Goal: Communication & Community: Answer question/provide support

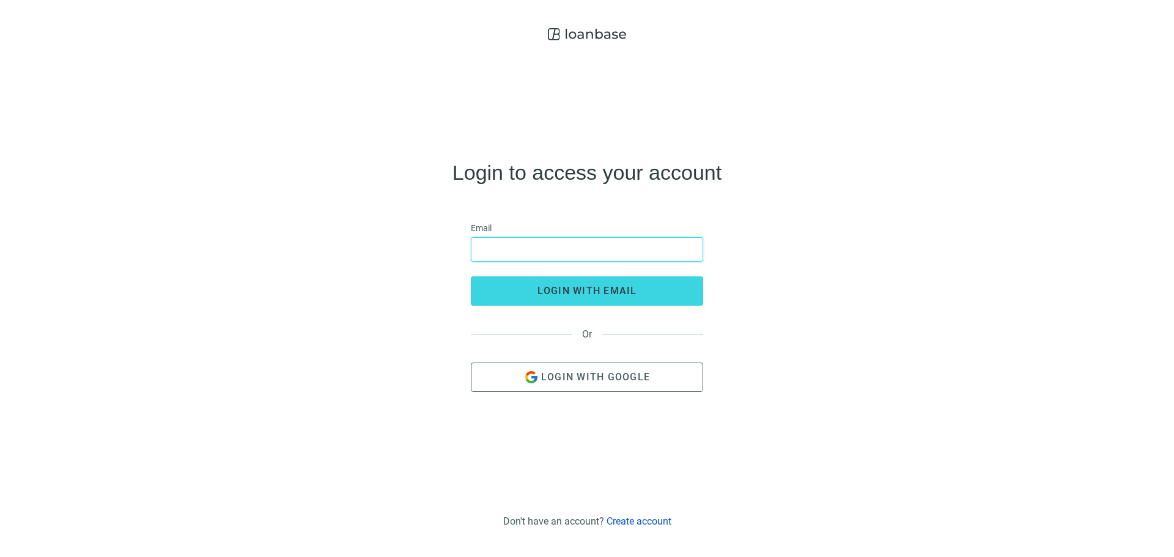
click at [484, 241] on input "email" at bounding box center [587, 249] width 217 height 23
type input "**********"
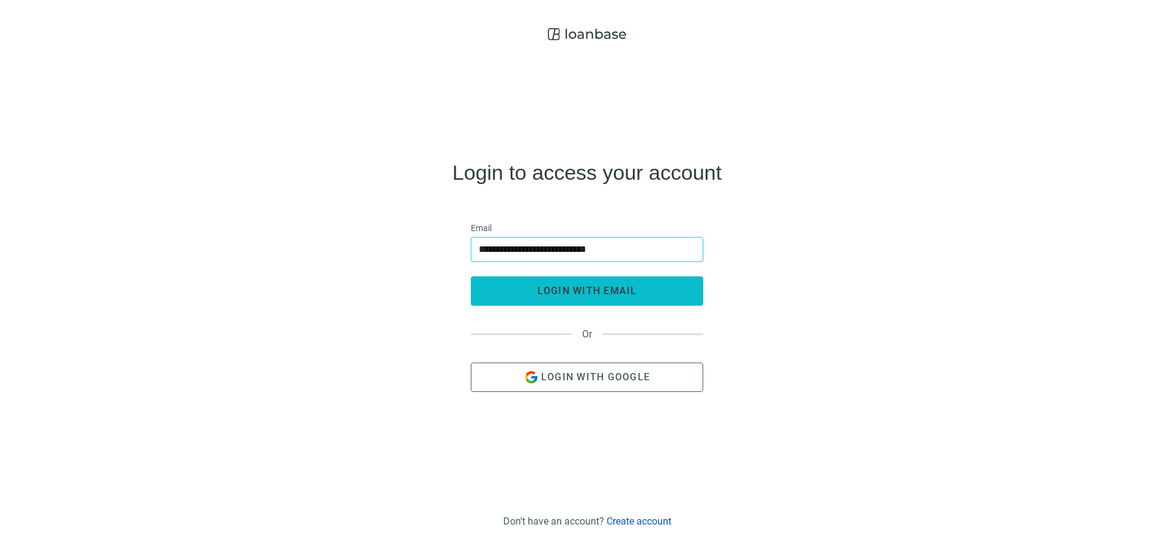
click at [584, 283] on button "login with email" at bounding box center [587, 290] width 232 height 29
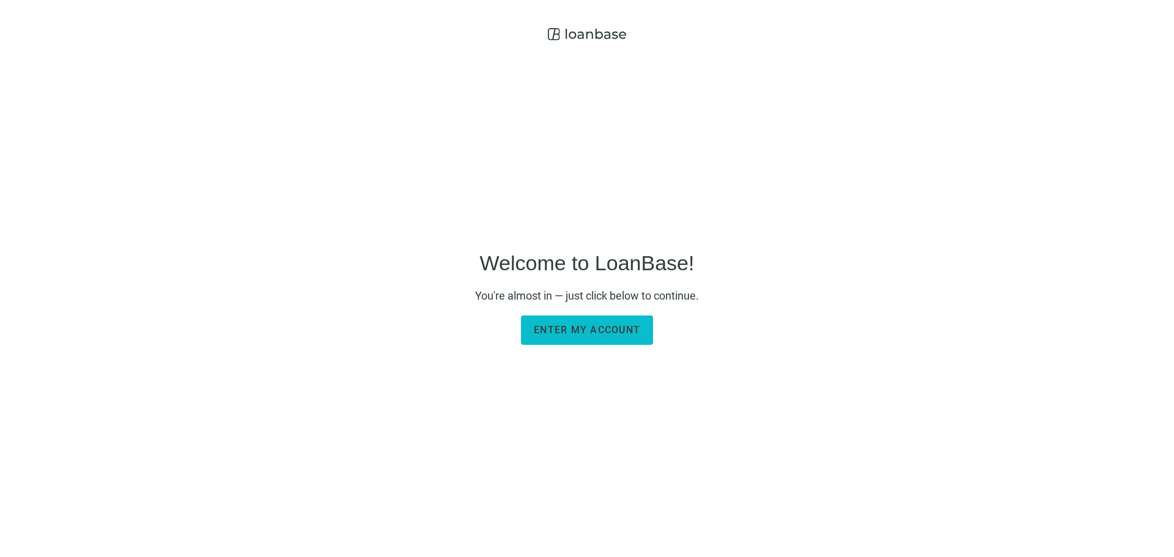
click at [586, 326] on span "Enter my account" at bounding box center [587, 330] width 106 height 12
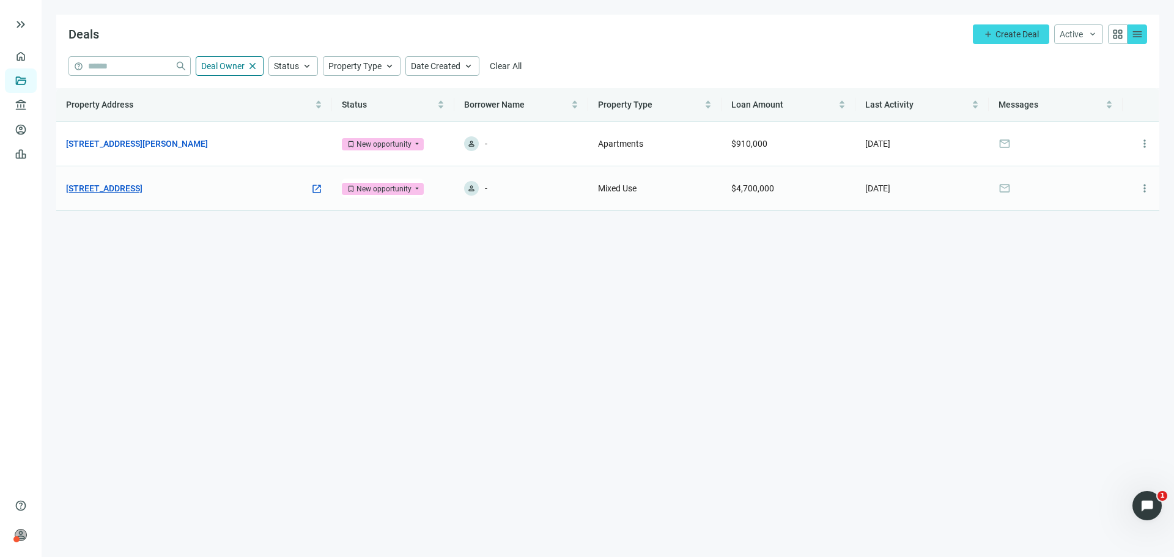
click at [143, 191] on link "[STREET_ADDRESS]" at bounding box center [104, 188] width 76 height 13
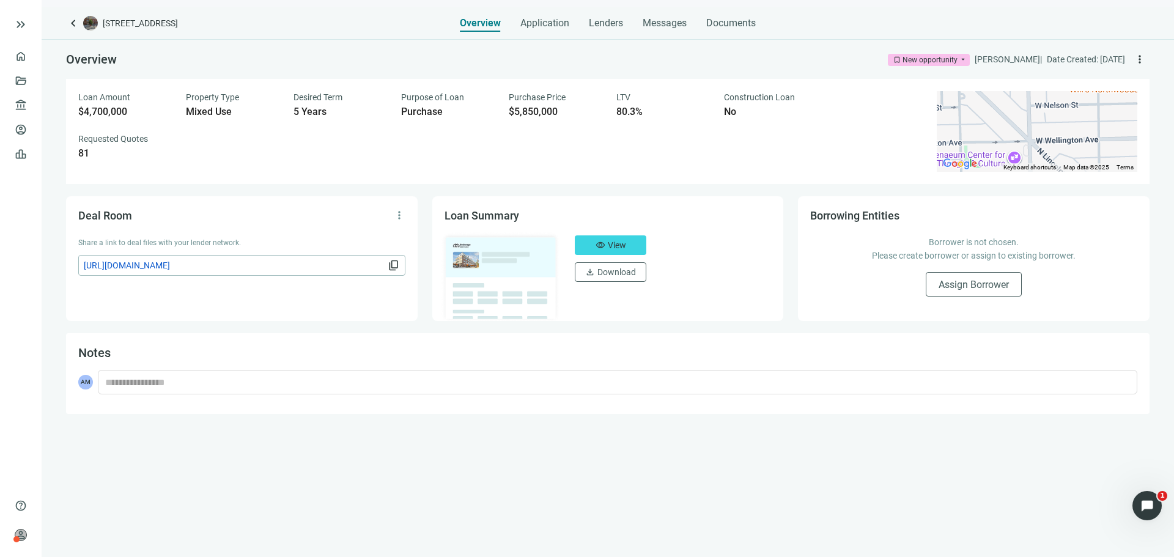
click at [627, 20] on div "Overview Application Lenders Messages Documents" at bounding box center [608, 19] width 296 height 24
click at [661, 28] on span "Messages" at bounding box center [665, 23] width 44 height 12
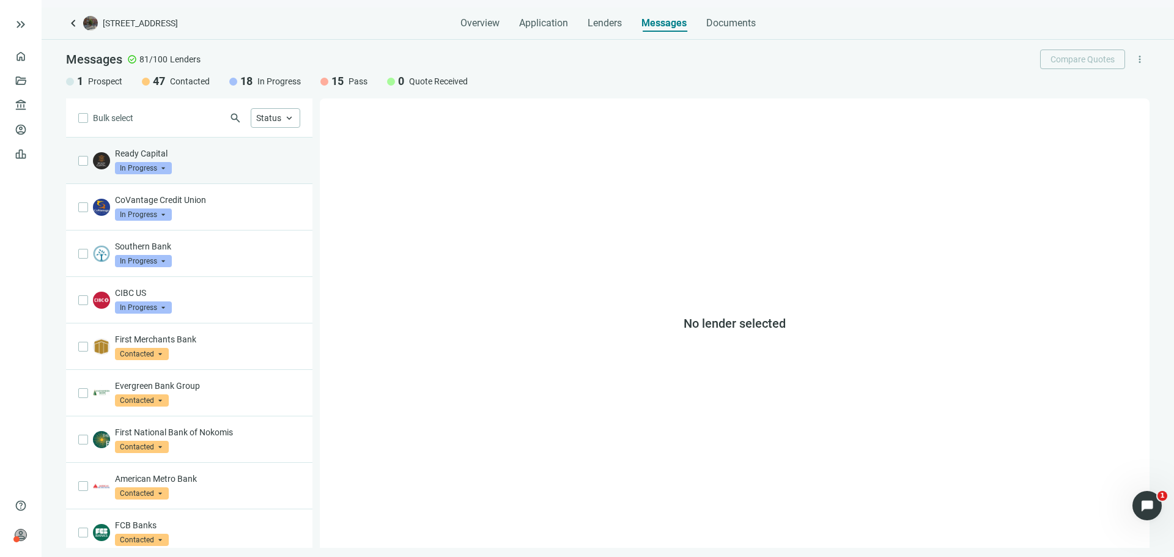
click at [210, 160] on div "Ready Capital In Progress arrow_drop_down" at bounding box center [207, 160] width 185 height 27
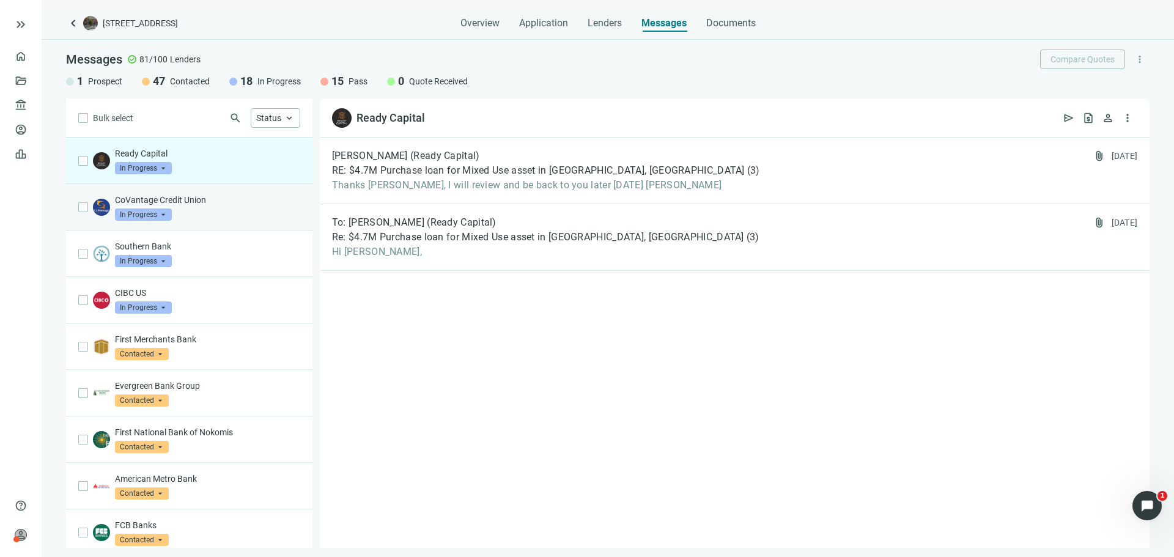
click at [223, 195] on p "CoVantage Credit Union" at bounding box center [207, 200] width 185 height 12
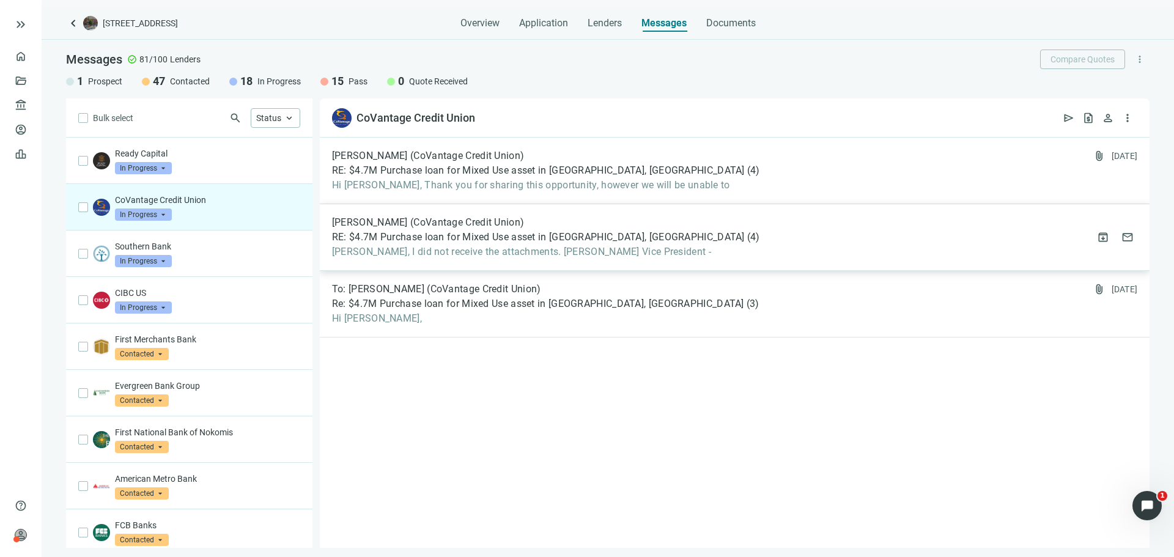
click at [489, 231] on div "[PERSON_NAME] (CoVantage Credit Union) RE: $4.7M Purchase loan for Mixed Use as…" at bounding box center [546, 238] width 428 height 42
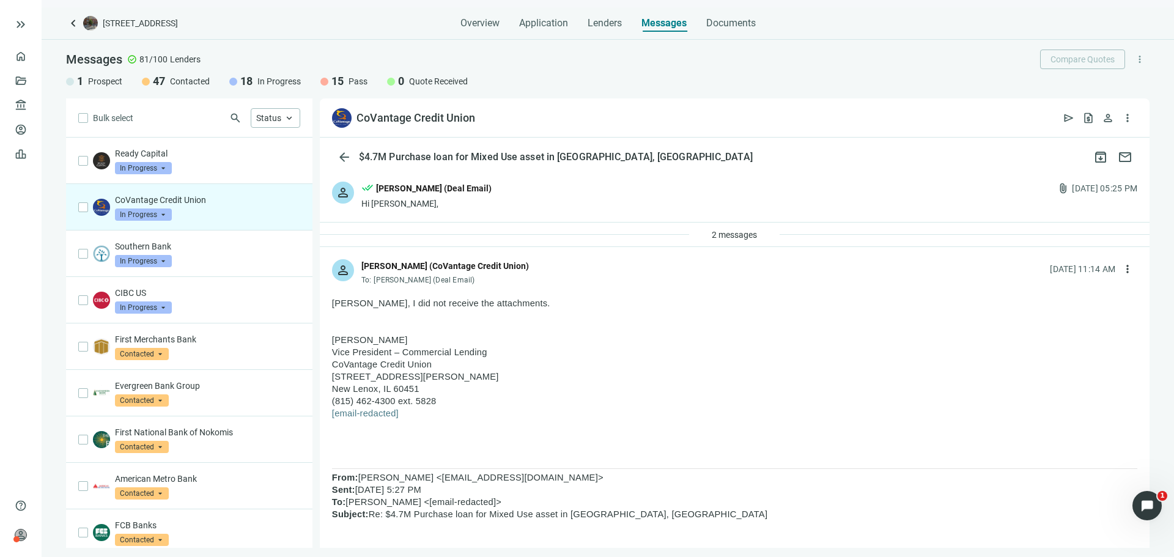
click at [776, 235] on div "2 messages" at bounding box center [735, 235] width 830 height 24
click at [736, 234] on span "2 messages" at bounding box center [734, 235] width 45 height 10
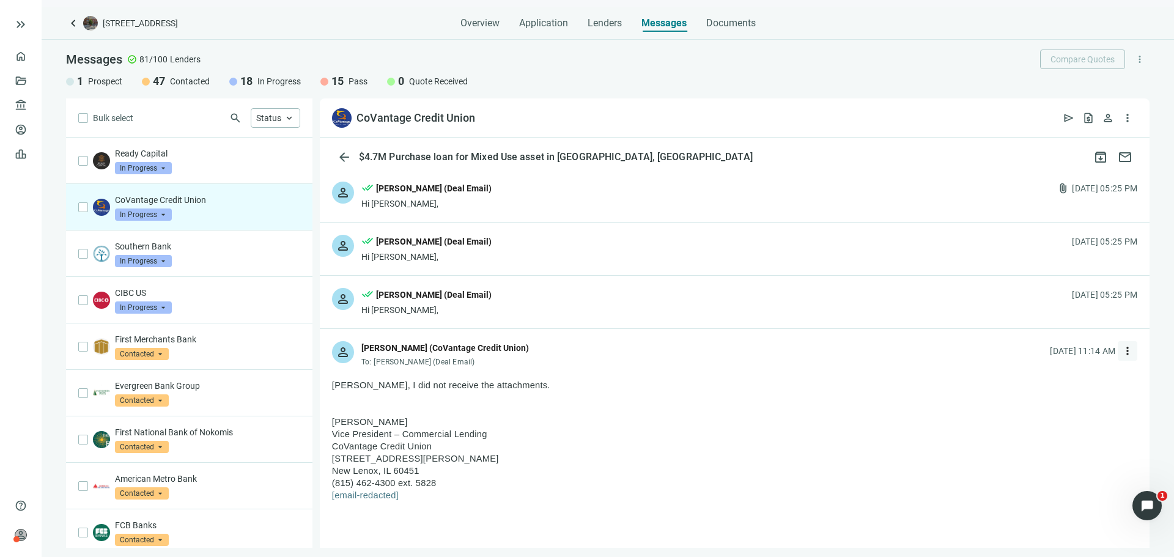
click at [1122, 348] on span "more_vert" at bounding box center [1128, 351] width 12 height 12
click at [1078, 385] on div "reply Reply" at bounding box center [1061, 379] width 130 height 22
type textarea "**********"
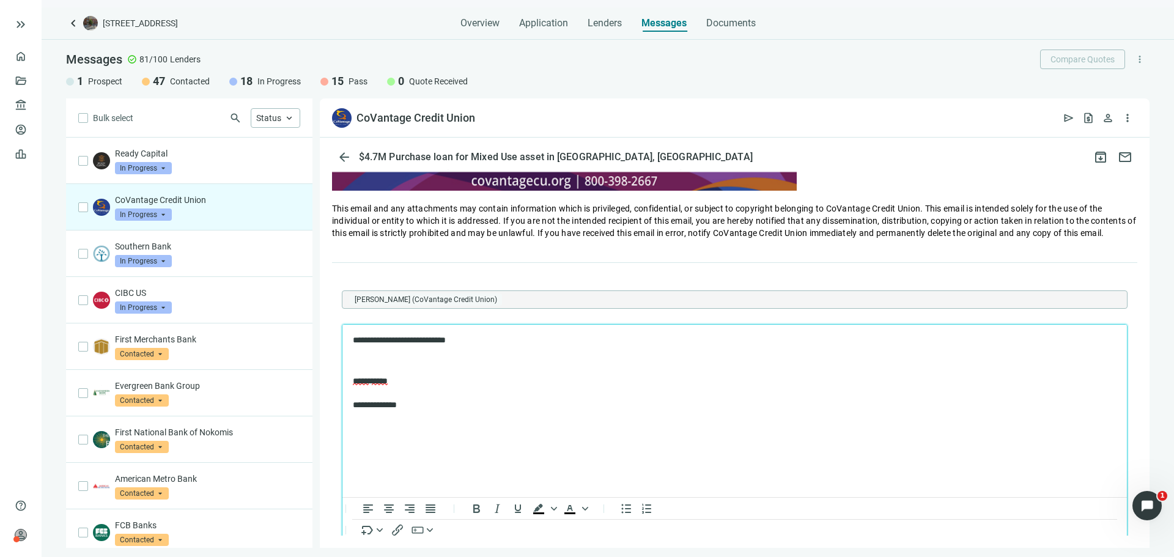
scroll to position [1747, 0]
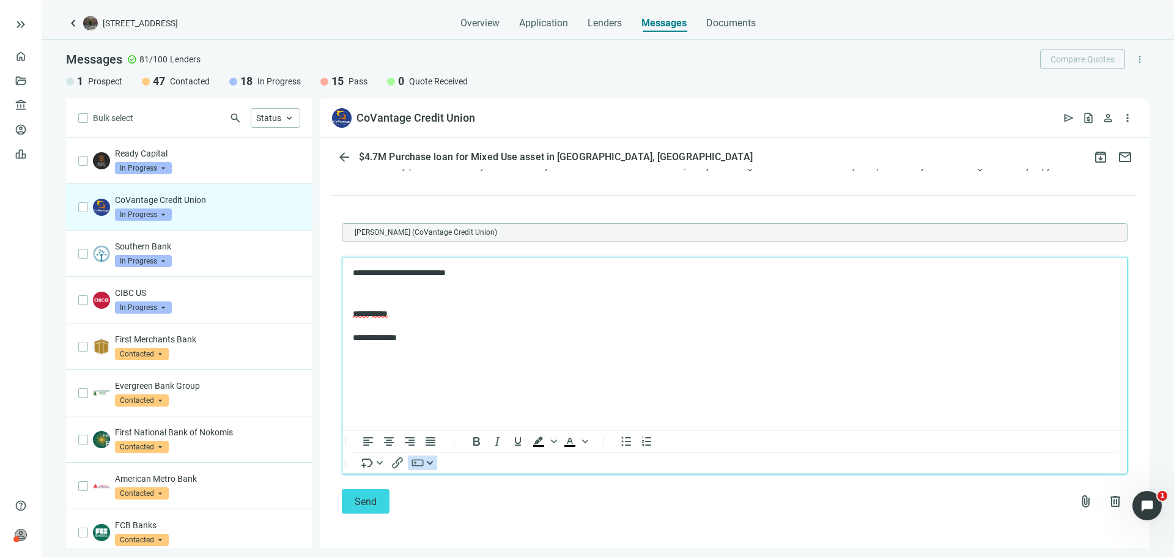
click at [418, 467] on icon "button" at bounding box center [417, 463] width 15 height 15
click at [395, 465] on icon "Insert/edit link" at bounding box center [397, 463] width 15 height 15
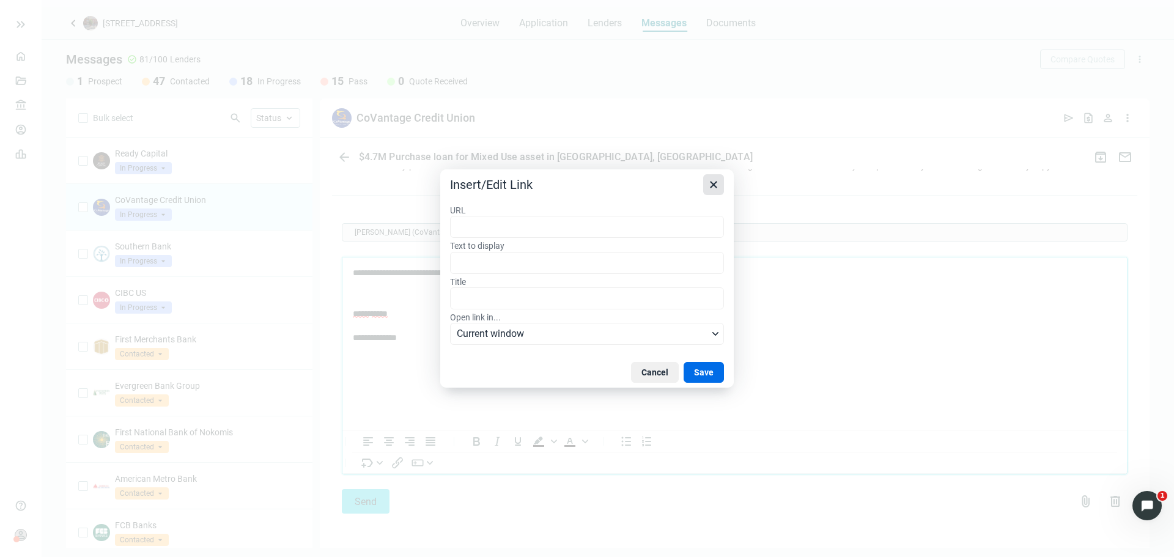
click at [717, 183] on icon "Close" at bounding box center [713, 184] width 15 height 15
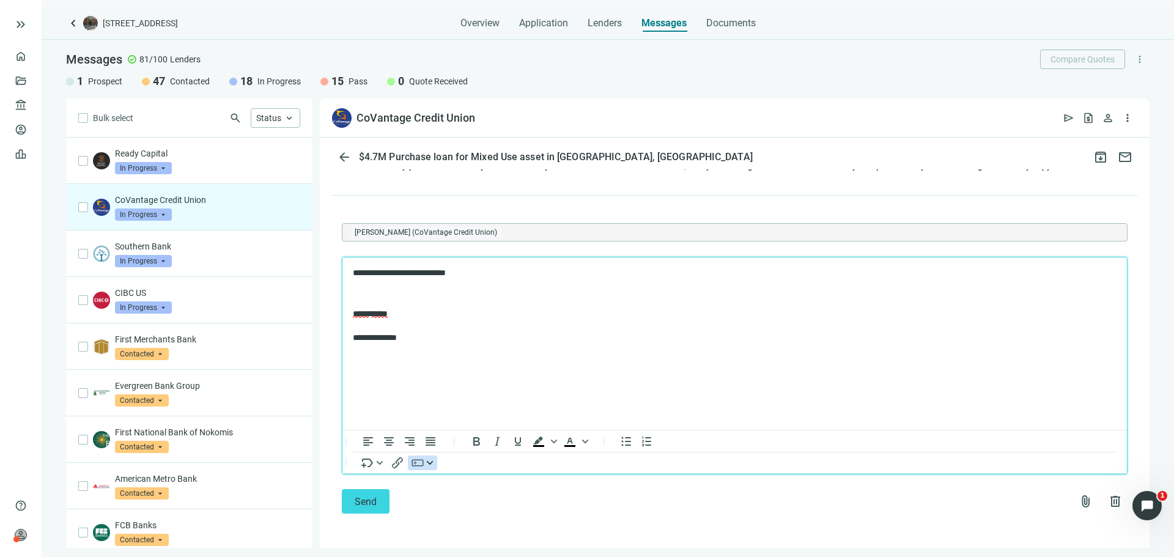
click at [418, 464] on icon "button" at bounding box center [417, 463] width 15 height 15
click at [485, 425] on div "Download Loan Summary button" at bounding box center [480, 423] width 126 height 15
click at [422, 461] on icon "button" at bounding box center [417, 463] width 15 height 15
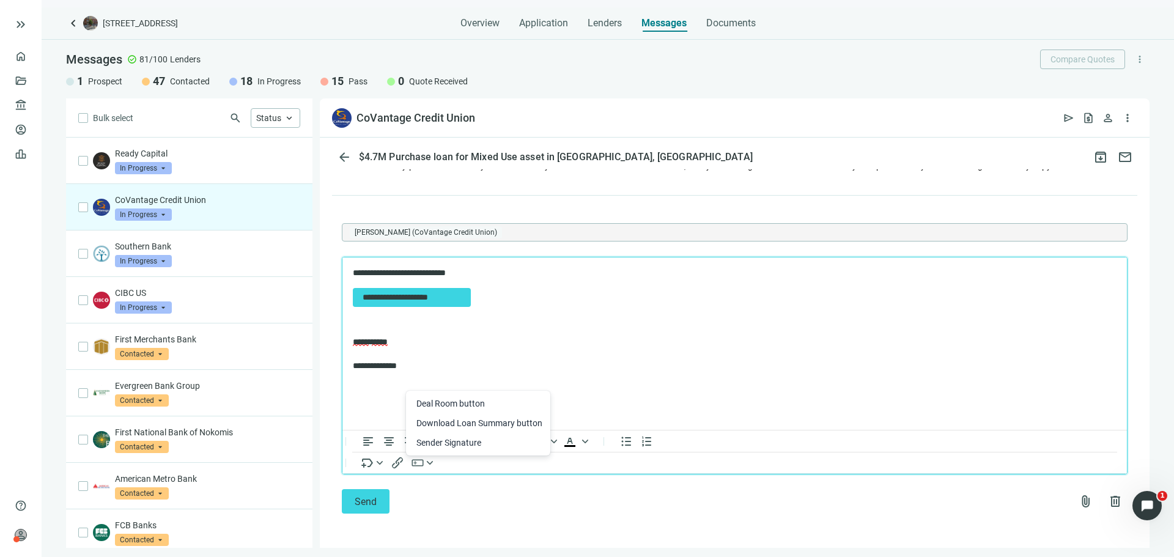
click at [466, 407] on div "Deal Room button" at bounding box center [480, 403] width 126 height 15
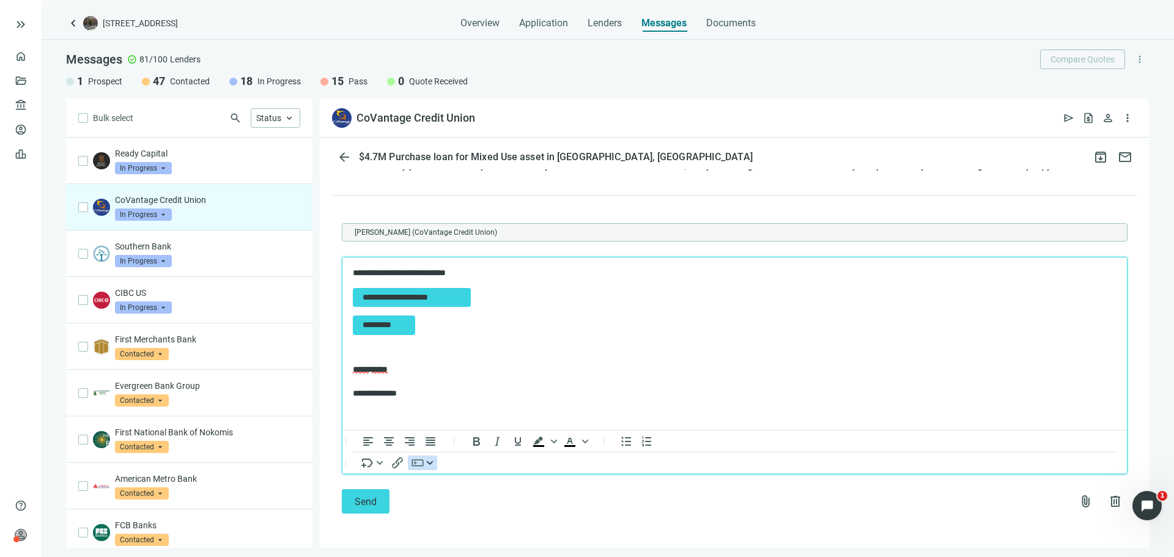
click at [428, 467] on button "button" at bounding box center [422, 463] width 29 height 15
click at [439, 496] on div "Send attach_file delete" at bounding box center [735, 501] width 786 height 24
click at [366, 497] on span "Send" at bounding box center [366, 502] width 22 height 12
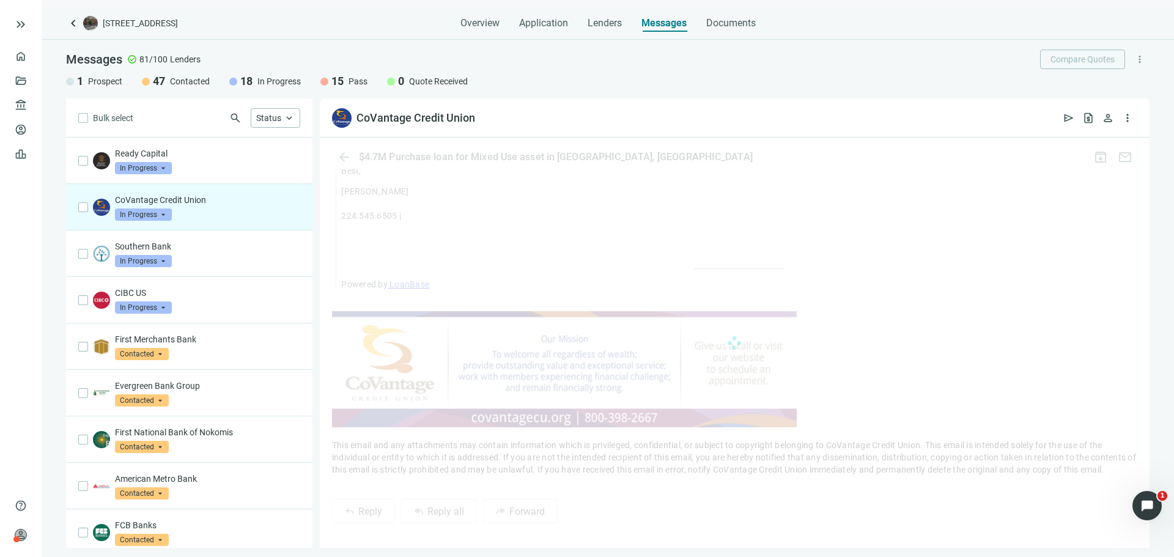
scroll to position [1736, 0]
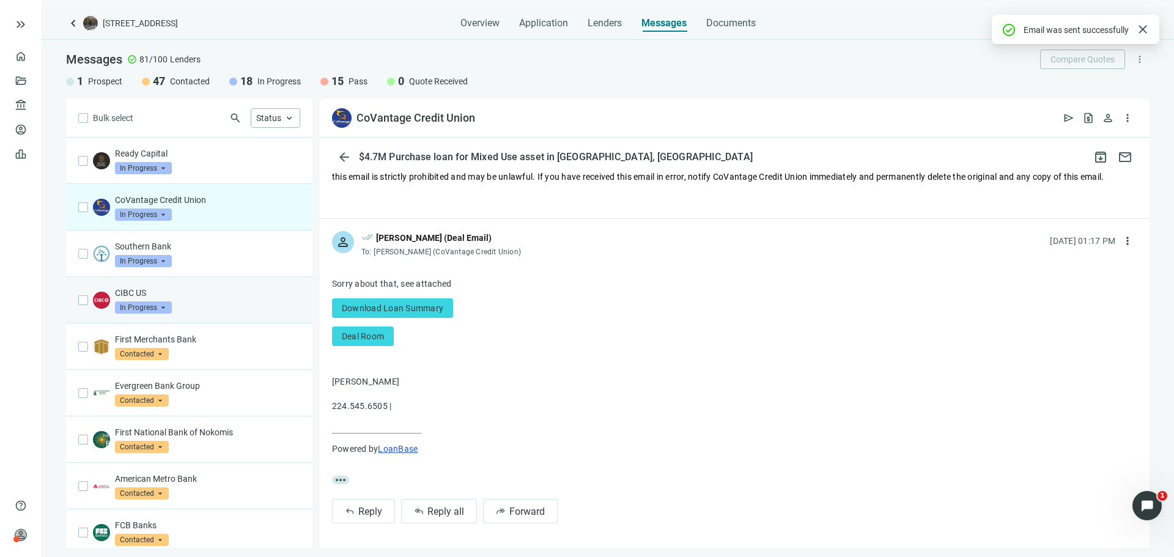
click at [243, 290] on p "CIBC US" at bounding box center [207, 293] width 185 height 12
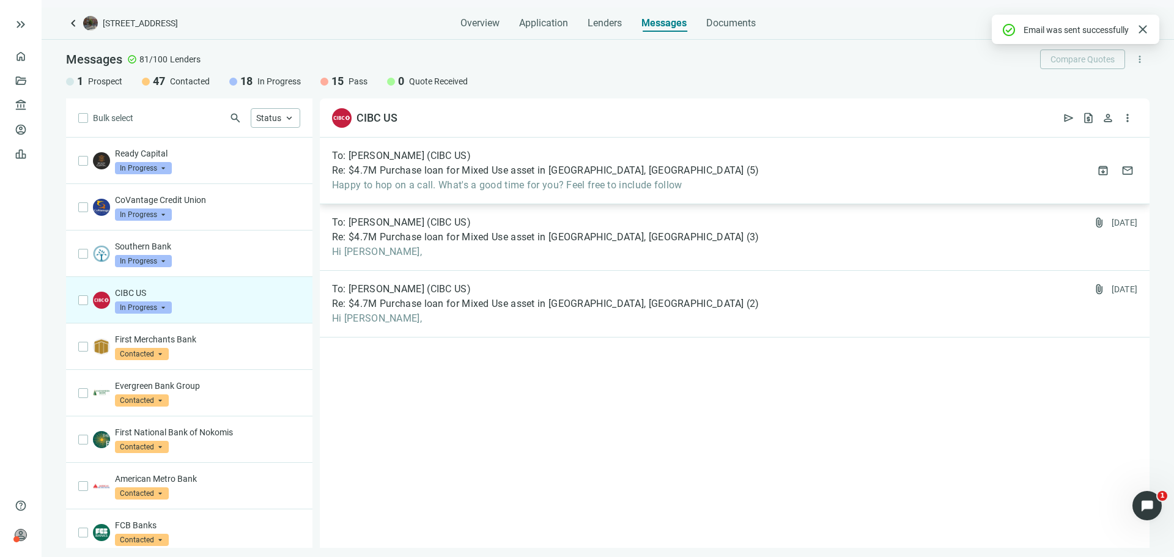
click at [489, 180] on span "Happy to hop on a call. What's a good time for you? Feel free to include follow" at bounding box center [546, 185] width 428 height 12
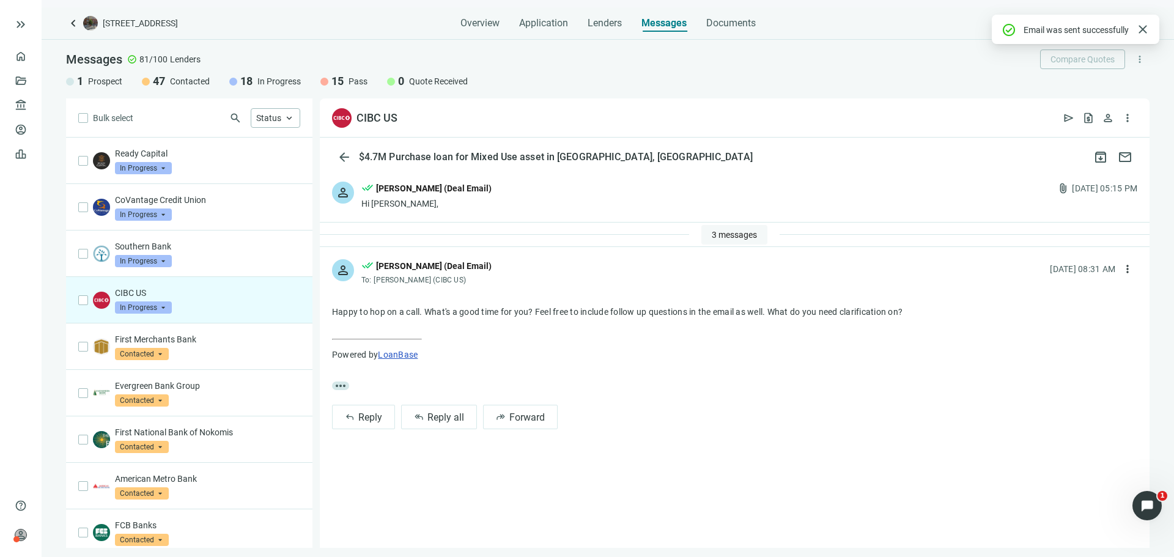
click at [749, 233] on span "3 messages" at bounding box center [734, 235] width 45 height 10
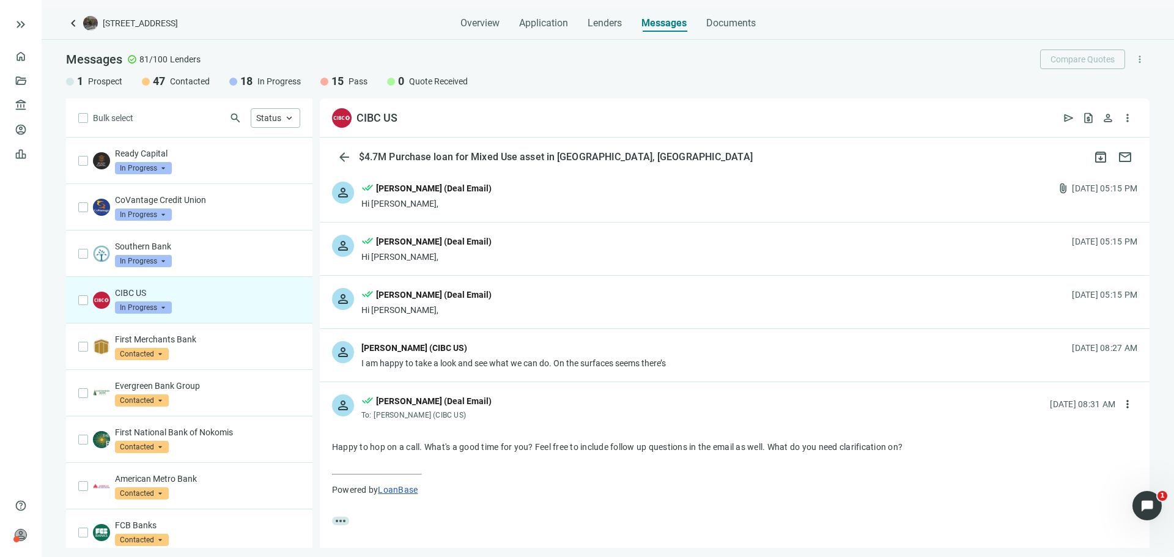
click at [634, 368] on div "I am happy to take a look and see what we can do. On the surfaces seems there’s" at bounding box center [513, 363] width 305 height 12
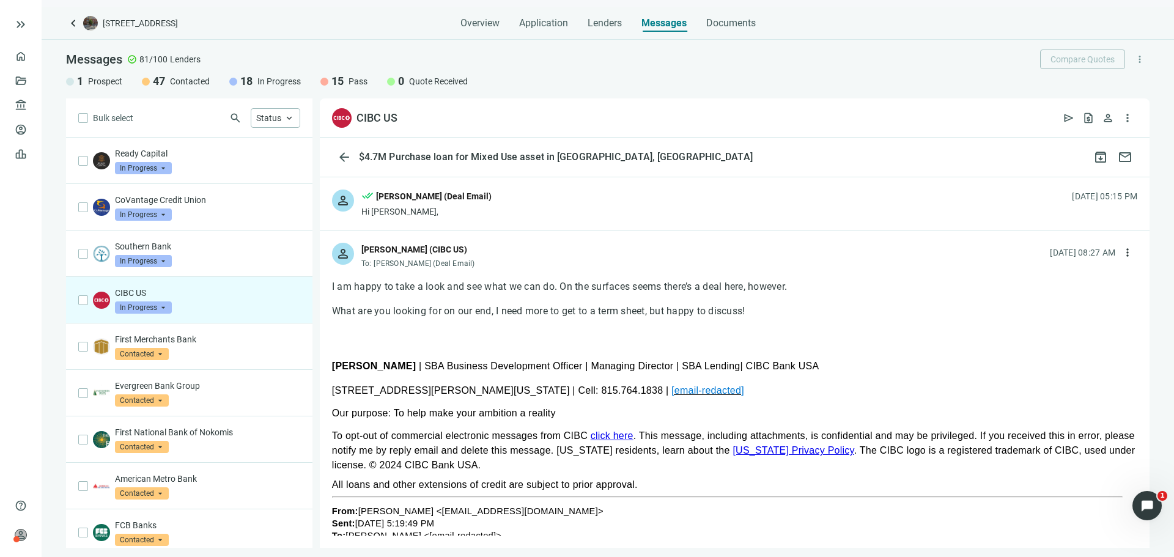
scroll to position [122, 0]
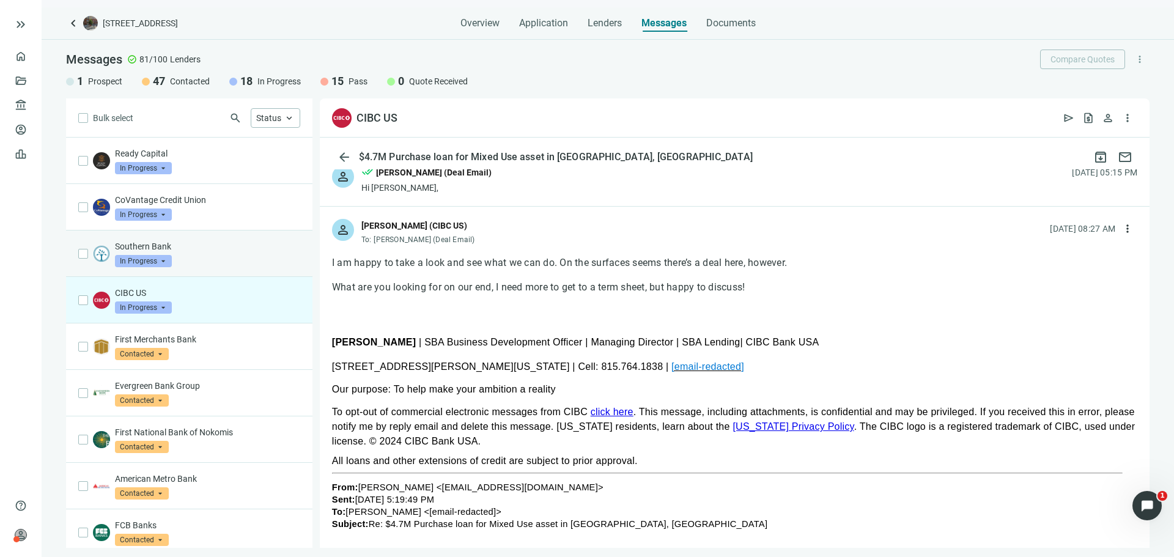
click at [245, 250] on p "Southern Bank" at bounding box center [207, 246] width 185 height 12
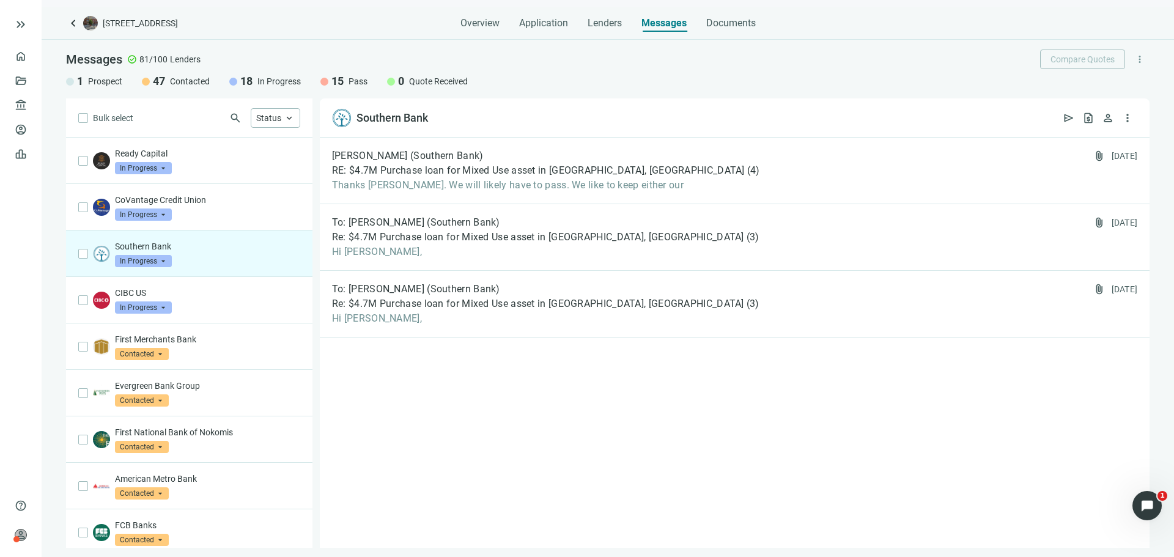
click at [174, 259] on div "Southern Bank In Progress arrow_drop_down" at bounding box center [207, 253] width 185 height 27
click at [164, 265] on span "In Progress" at bounding box center [143, 261] width 57 height 12
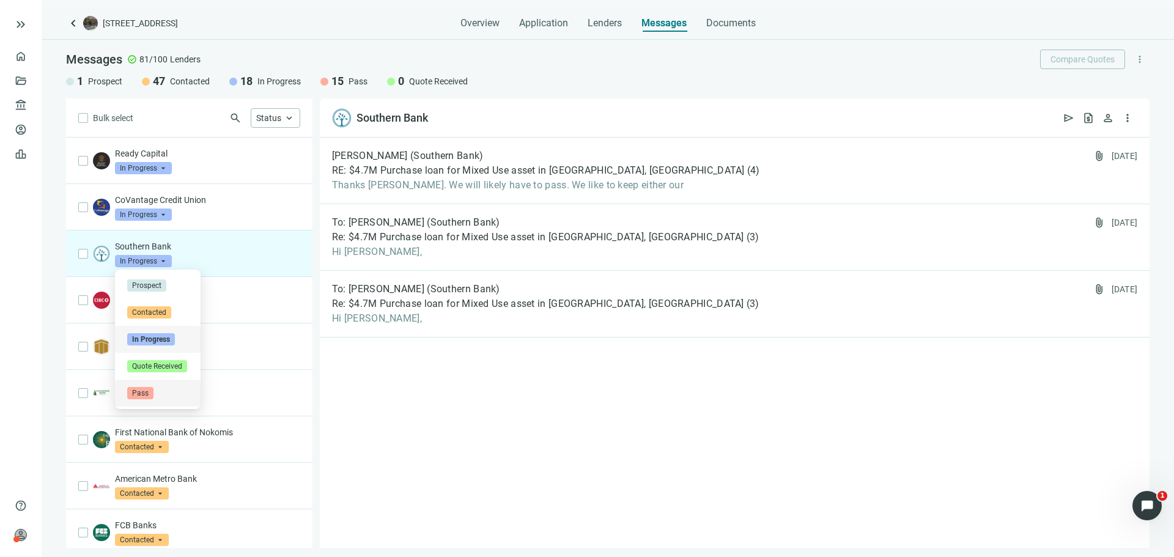
click at [160, 393] on div "Pass" at bounding box center [157, 393] width 61 height 12
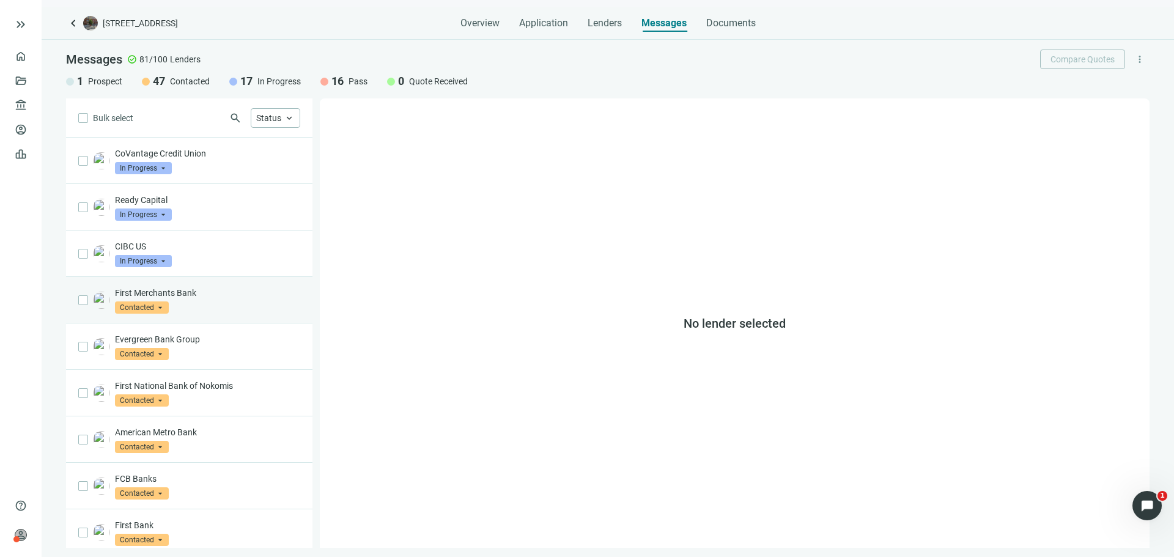
click at [258, 298] on p "First Merchants Bank" at bounding box center [207, 293] width 185 height 12
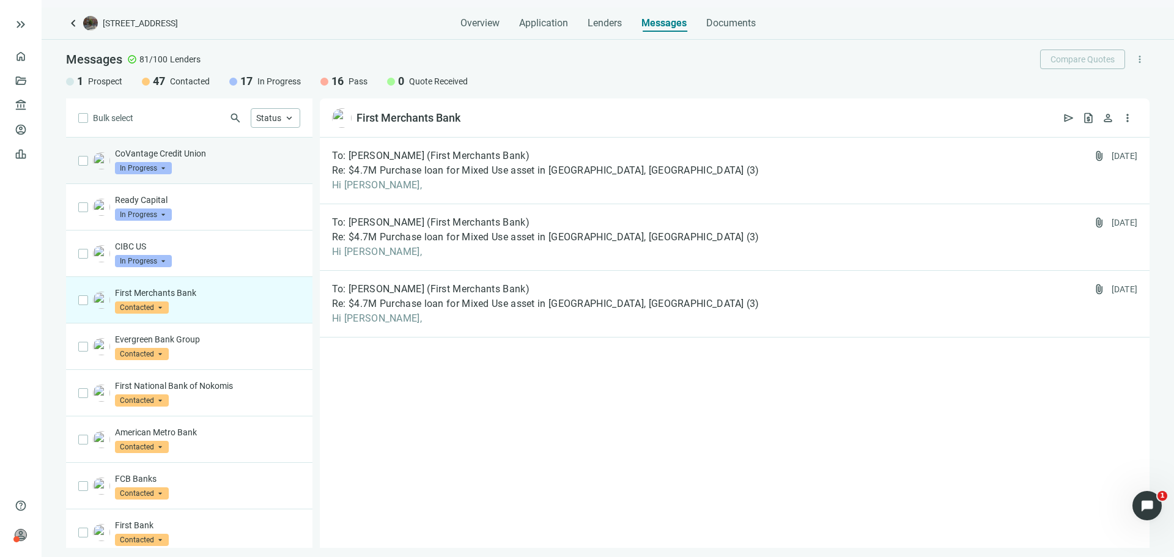
click at [235, 179] on div "CoVantage Credit Union In Progress arrow_drop_down" at bounding box center [189, 161] width 246 height 46
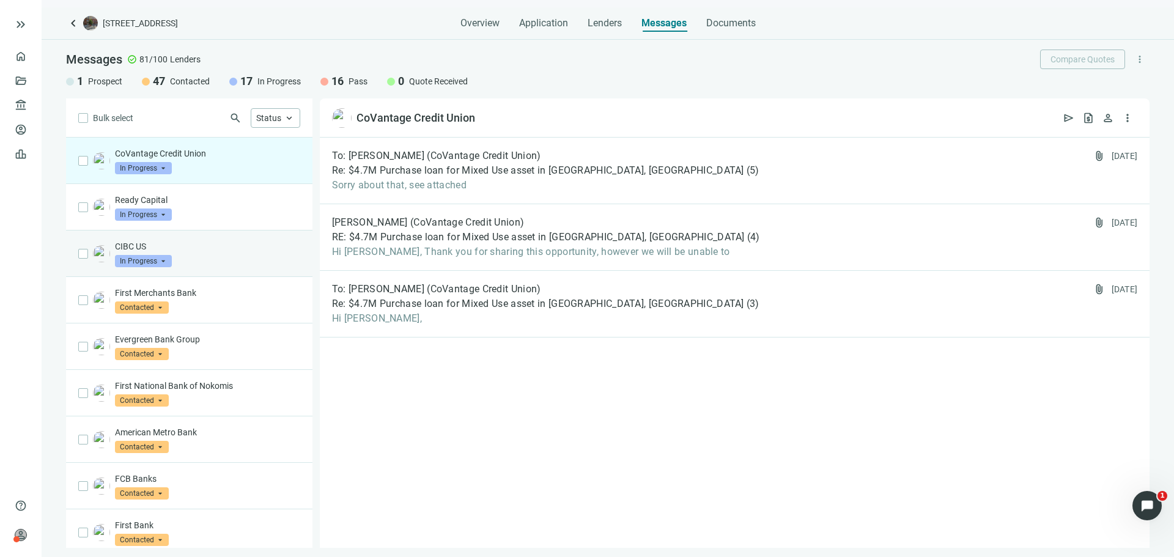
click at [263, 251] on p "CIBC US" at bounding box center [207, 246] width 185 height 12
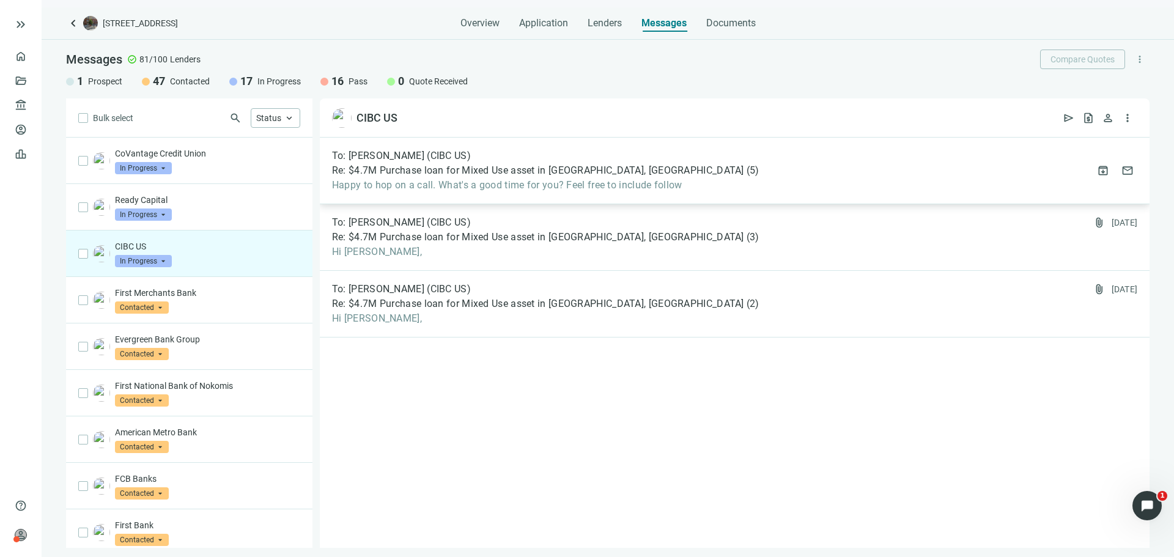
click at [477, 174] on span "Re: $4.7M Purchase loan for Mixed Use asset in [GEOGRAPHIC_DATA], [GEOGRAPHIC_D…" at bounding box center [538, 171] width 412 height 12
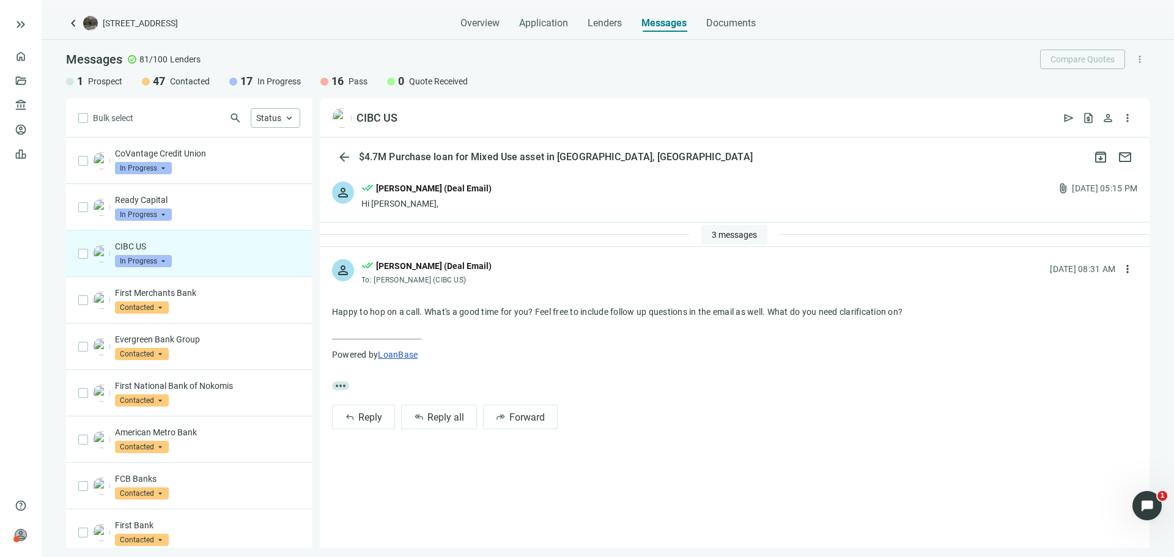
click at [739, 234] on span "3 messages" at bounding box center [734, 235] width 45 height 10
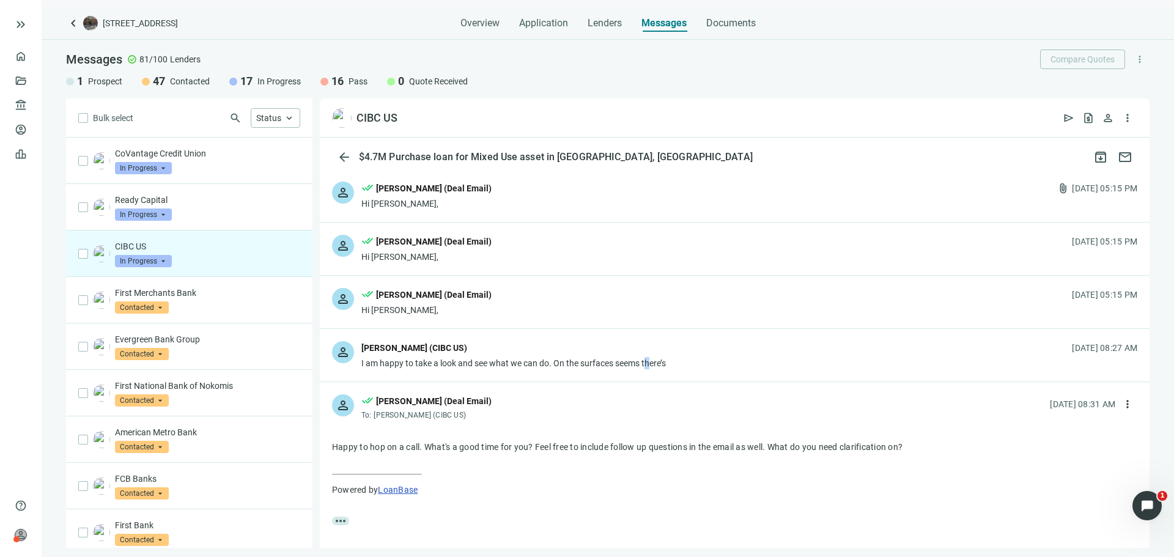
click at [648, 362] on div "I am happy to take a look and see what we can do. On the surfaces seems there’s" at bounding box center [513, 363] width 305 height 12
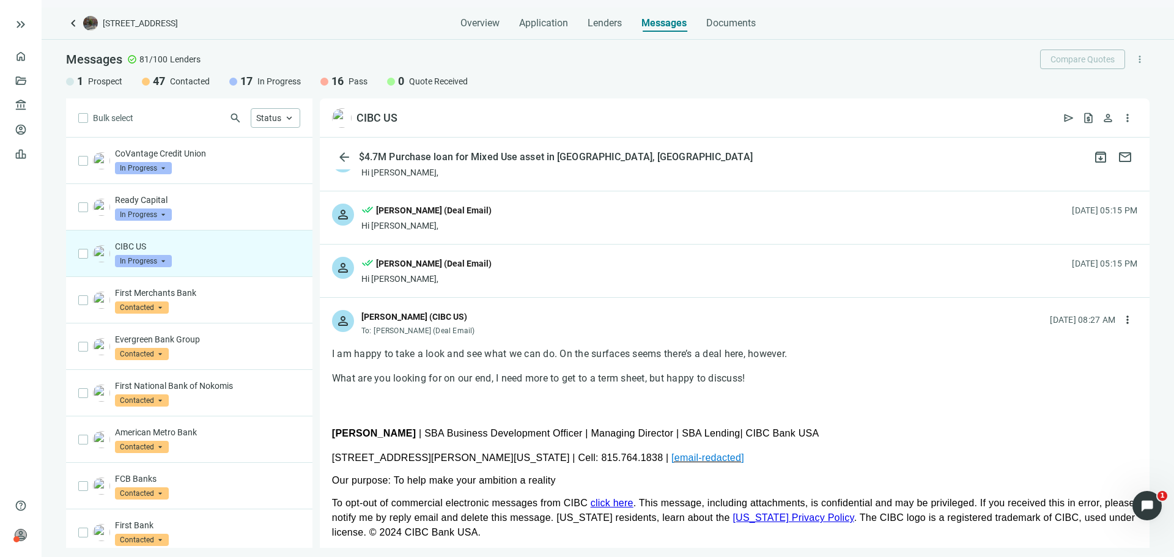
scroll to position [61, 0]
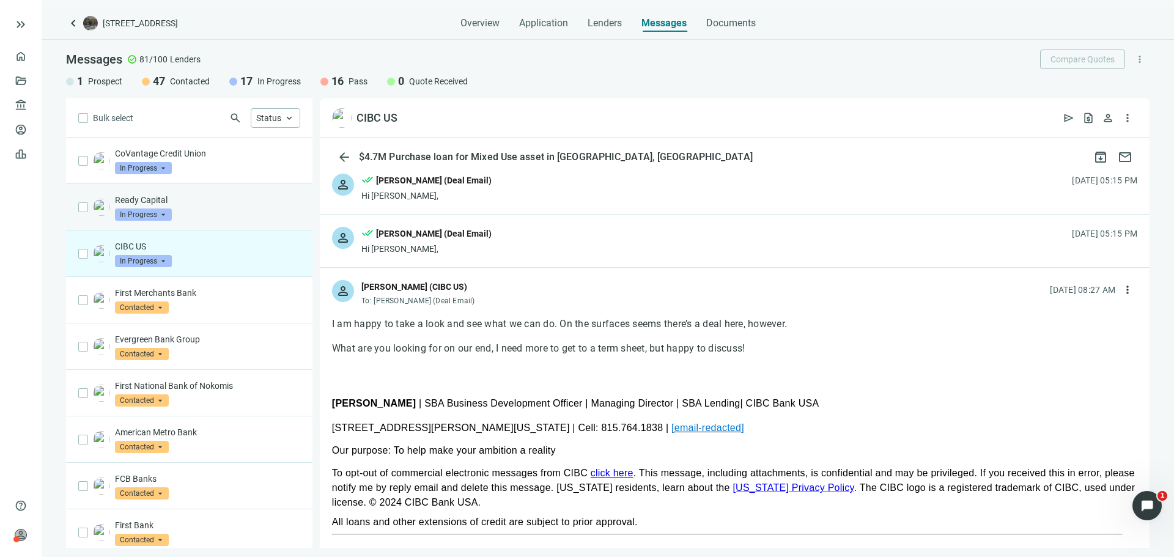
click at [229, 210] on div "Ready Capital In Progress arrow_drop_down" at bounding box center [207, 207] width 185 height 27
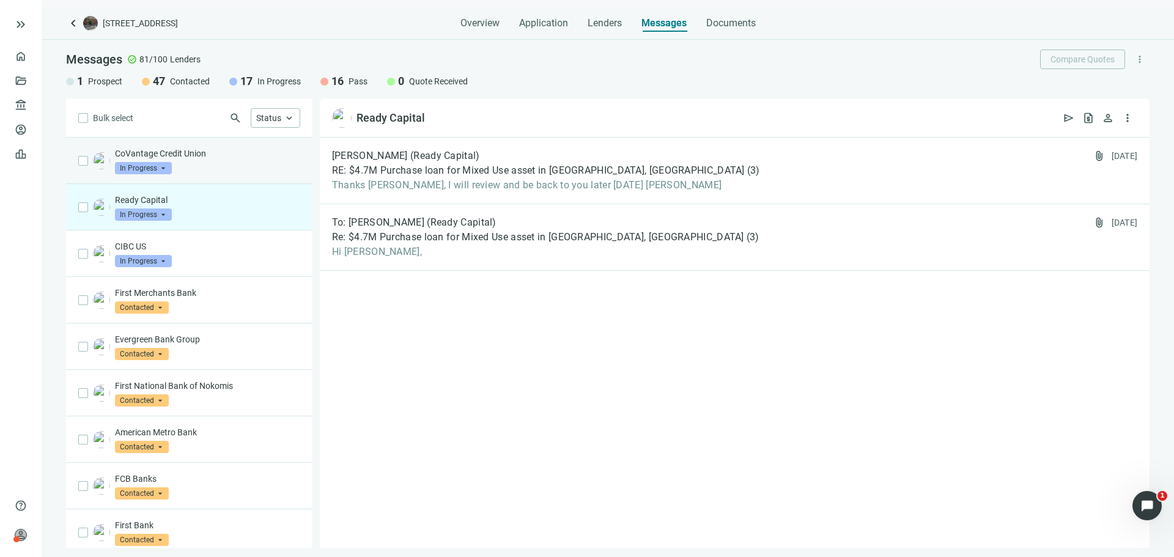
click at [233, 171] on div "CoVantage Credit Union In Progress arrow_drop_down" at bounding box center [207, 160] width 185 height 27
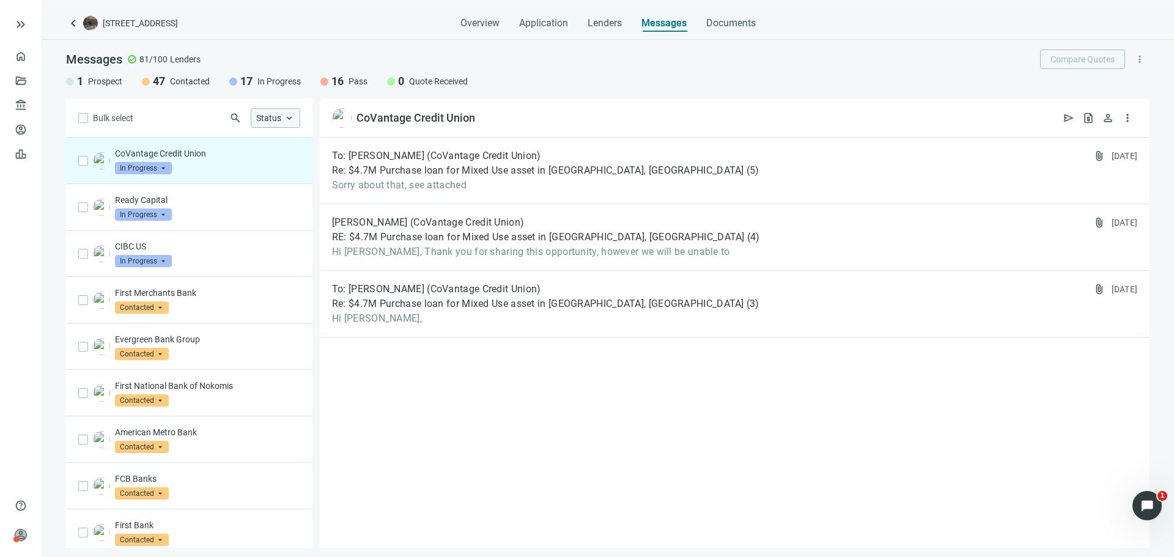
click at [276, 117] on span "Status" at bounding box center [268, 118] width 25 height 10
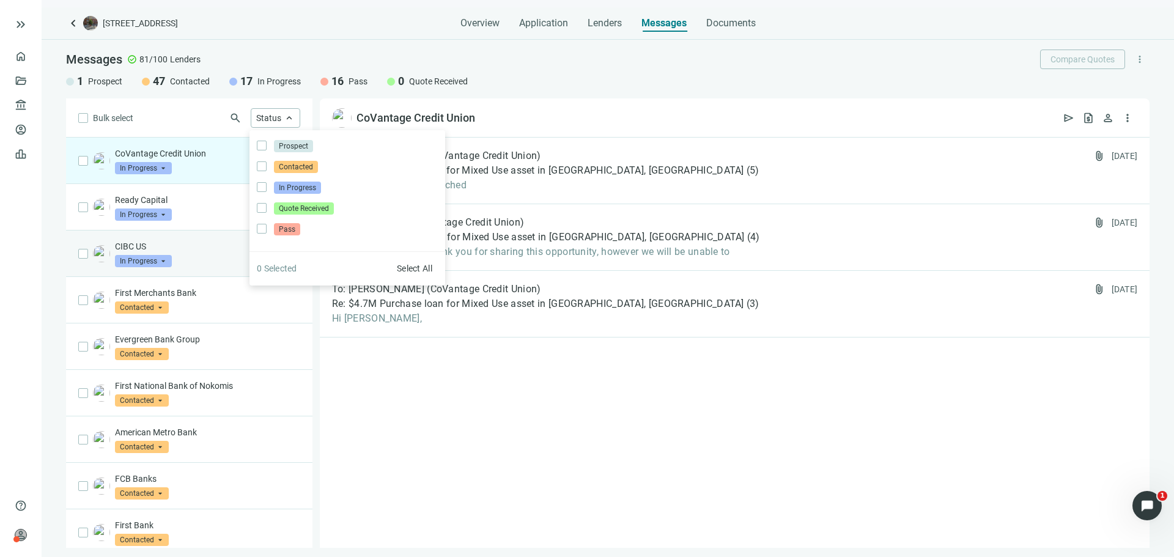
click at [195, 273] on div "CIBC US In Progress arrow_drop_down" at bounding box center [189, 254] width 246 height 46
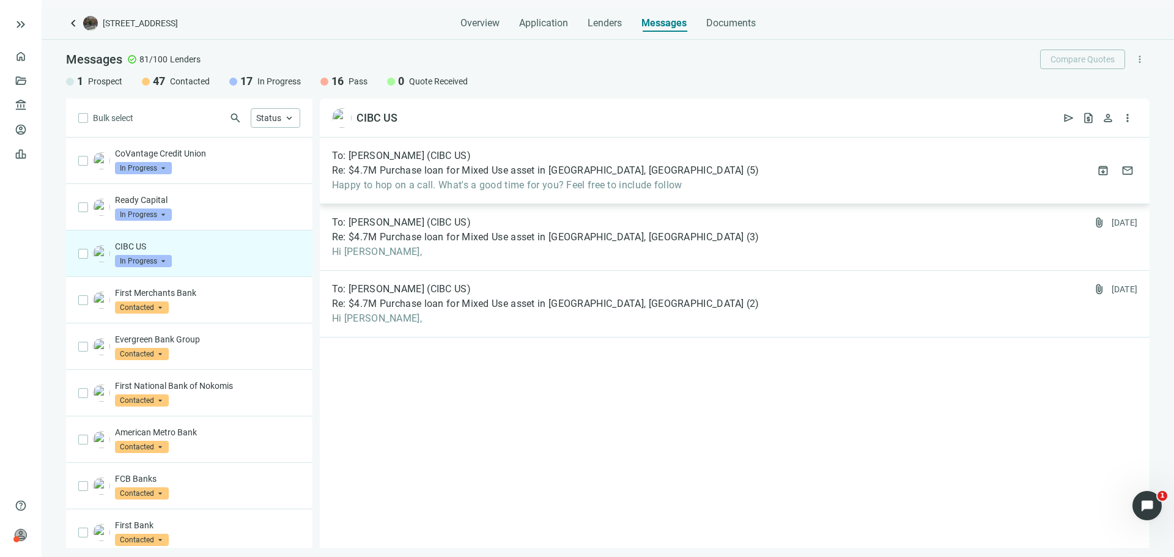
click at [357, 174] on span "Re: $4.7M Purchase loan for Mixed Use asset in [GEOGRAPHIC_DATA], [GEOGRAPHIC_D…" at bounding box center [538, 171] width 412 height 12
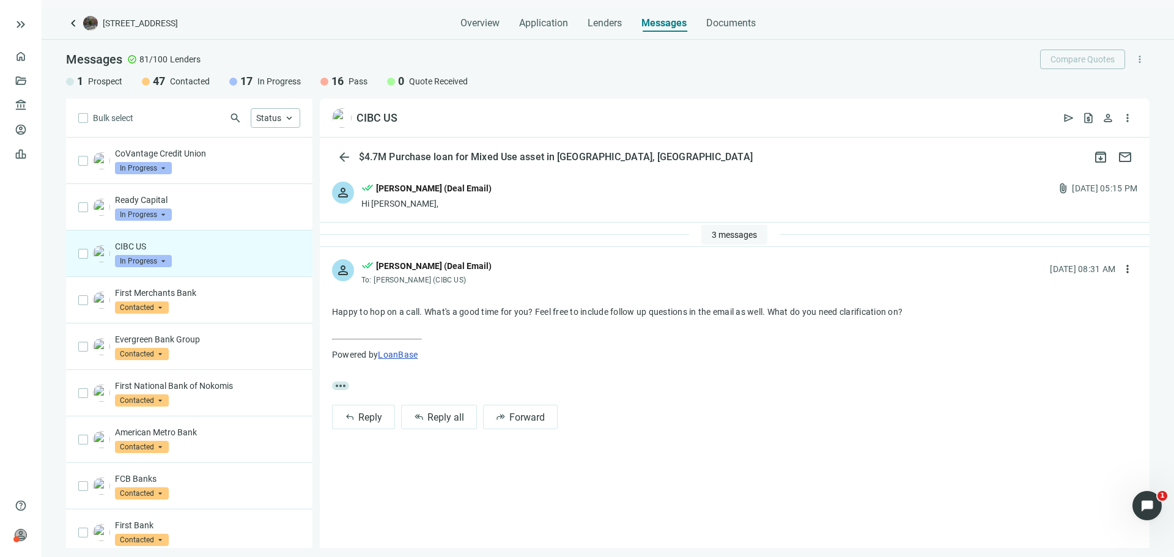
click at [744, 235] on span "3 messages" at bounding box center [734, 235] width 45 height 10
